Goal: Information Seeking & Learning: Find specific fact

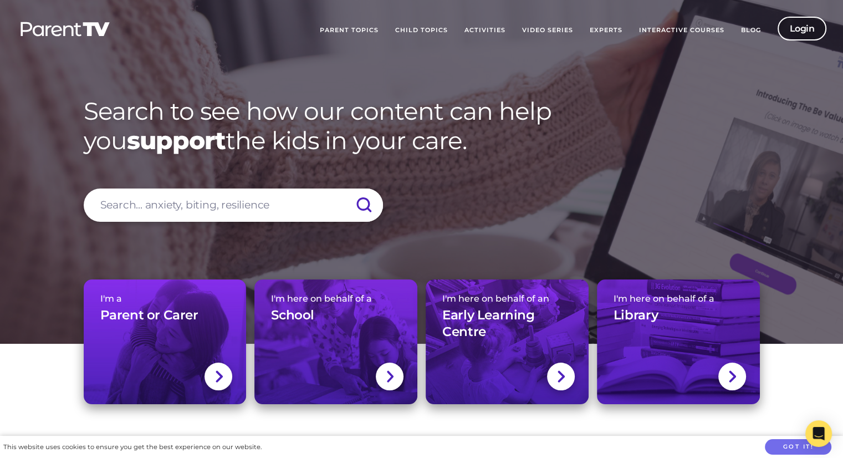
click at [786, 29] on link "Login" at bounding box center [802, 29] width 49 height 24
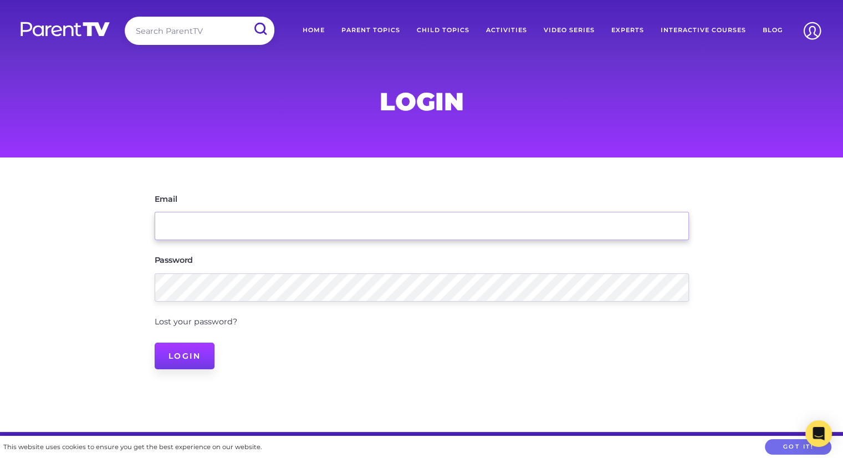
type input "[EMAIL_ADDRESS][DOMAIN_NAME]"
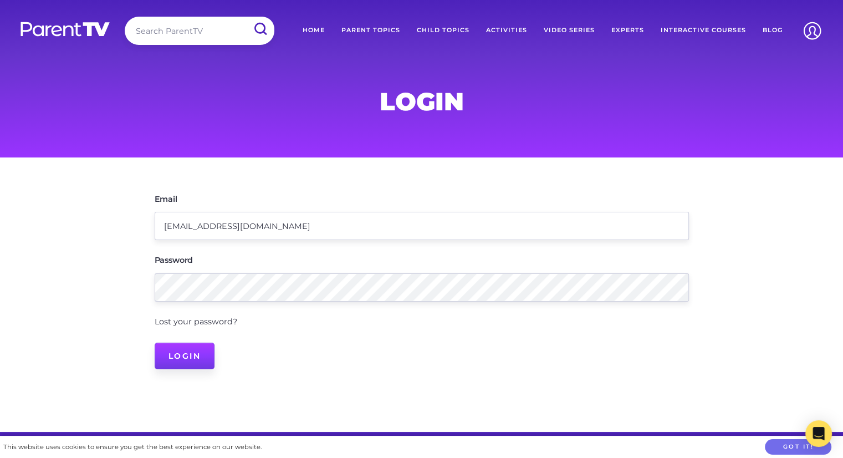
click at [168, 357] on input "Login" at bounding box center [185, 356] width 60 height 27
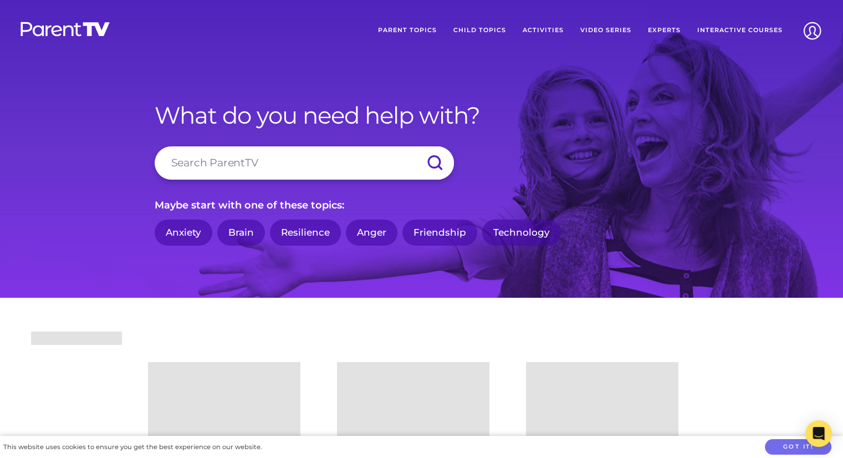
click at [206, 165] on input "search" at bounding box center [304, 162] width 299 height 33
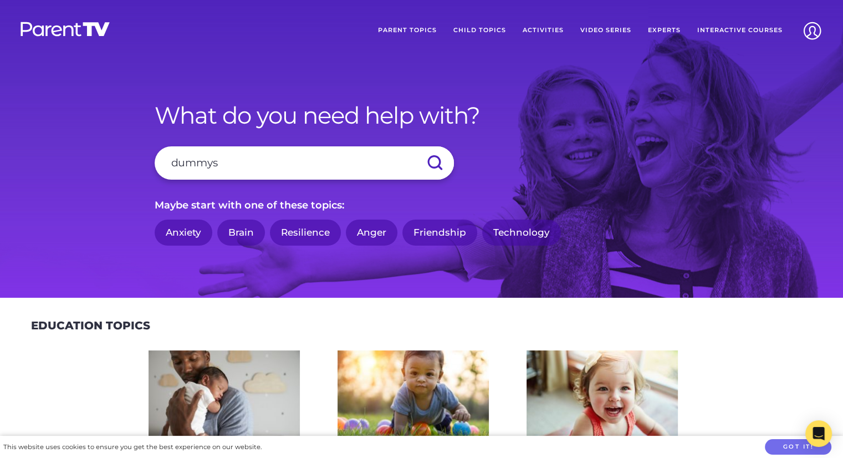
type input "dummys"
click at [415, 146] on input "submit" at bounding box center [434, 162] width 39 height 33
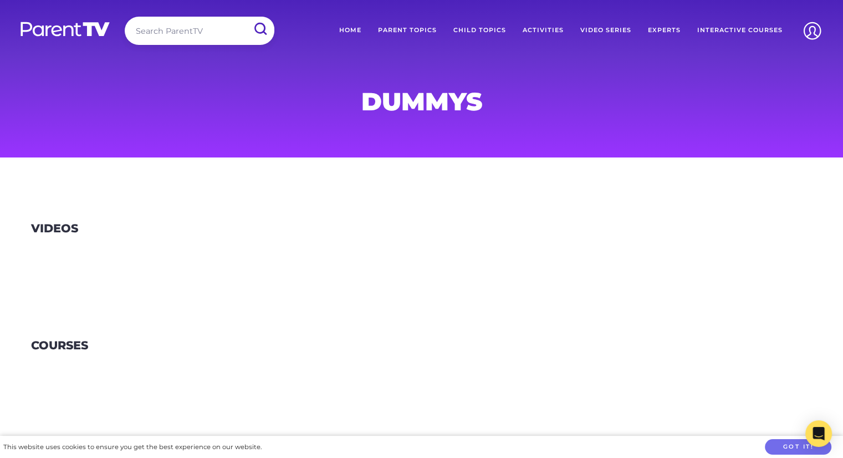
click at [231, 27] on input "search" at bounding box center [200, 31] width 150 height 28
type input "dummy"
click at [246, 17] on input "submit" at bounding box center [260, 29] width 29 height 25
